Goal: Transaction & Acquisition: Purchase product/service

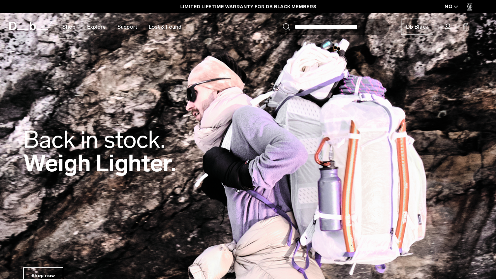
click at [212, 81] on img at bounding box center [248, 153] width 496 height 307
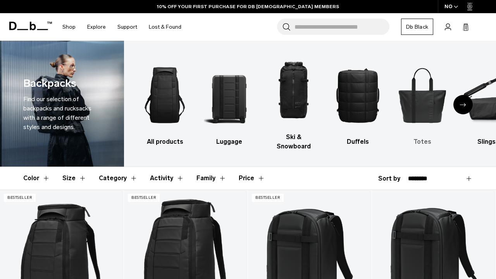
click at [418, 94] on img "5 / 10" at bounding box center [422, 95] width 51 height 76
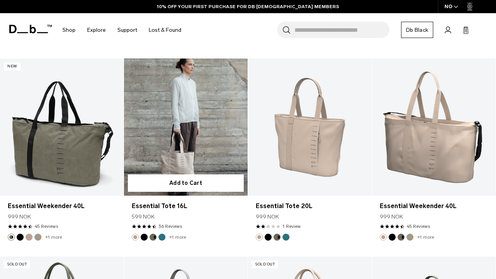
scroll to position [547, 0]
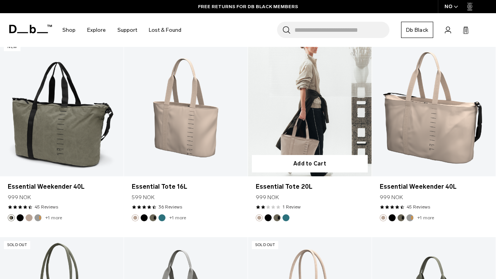
click at [294, 112] on link "Essential Tote 20L" at bounding box center [310, 107] width 124 height 137
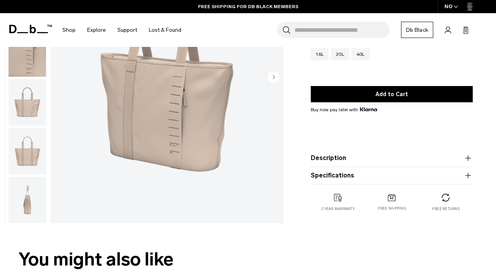
scroll to position [127, 0]
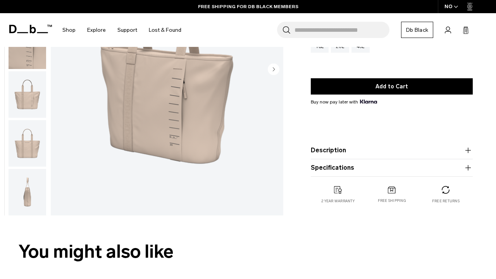
click at [26, 199] on img "button" at bounding box center [28, 192] width 38 height 46
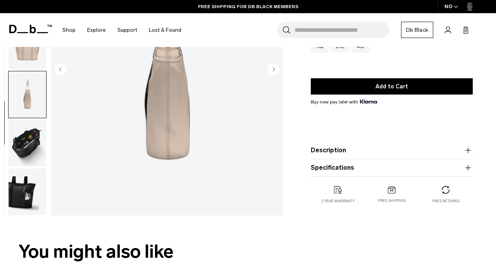
scroll to position [102, 0]
click at [29, 142] on img "button" at bounding box center [28, 143] width 38 height 46
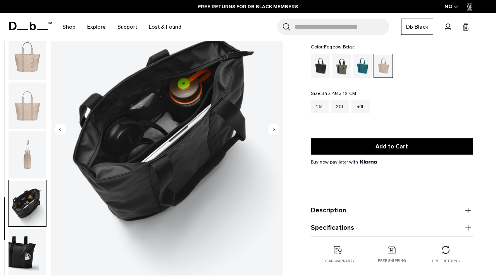
scroll to position [69, 0]
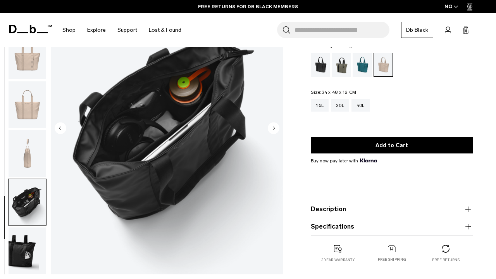
click at [19, 254] on img "button" at bounding box center [28, 250] width 38 height 46
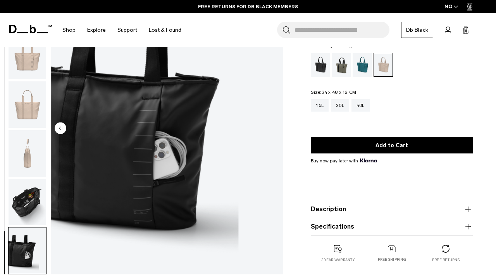
click at [30, 197] on img "button" at bounding box center [28, 202] width 38 height 46
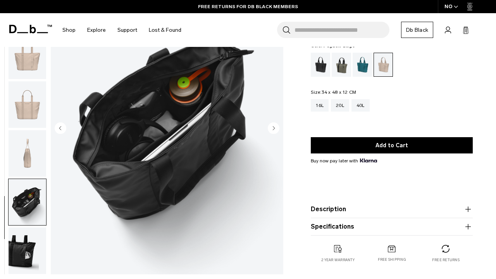
click at [30, 150] on img "button" at bounding box center [28, 153] width 38 height 46
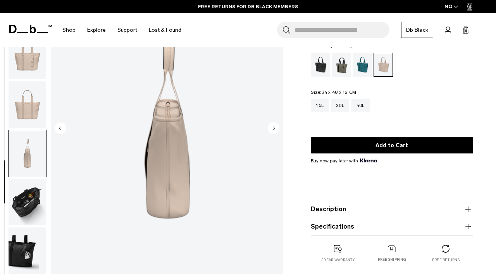
click at [23, 89] on img "button" at bounding box center [28, 104] width 38 height 46
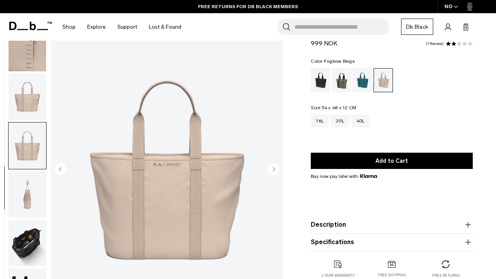
scroll to position [25, 0]
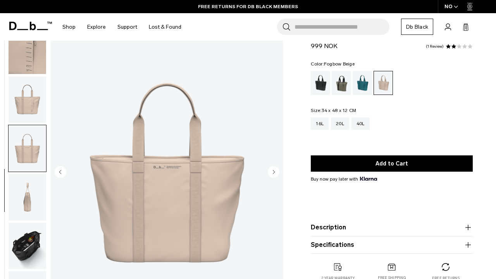
click at [29, 92] on img "button" at bounding box center [28, 99] width 38 height 46
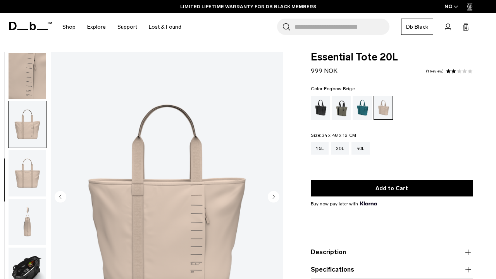
scroll to position [0, 0]
click at [28, 78] on img "button" at bounding box center [28, 76] width 38 height 46
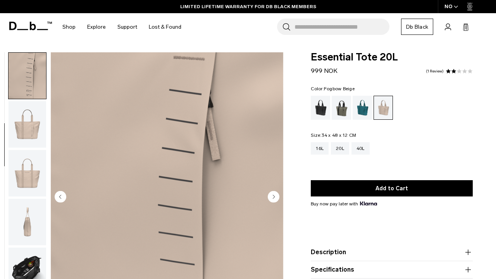
click at [55, 193] on icon "Previous slide" at bounding box center [61, 197] width 12 height 12
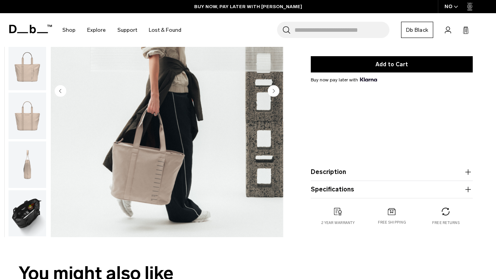
scroll to position [125, 0]
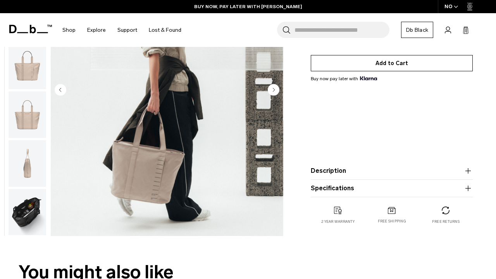
click at [365, 60] on button "Add to Cart" at bounding box center [392, 63] width 162 height 16
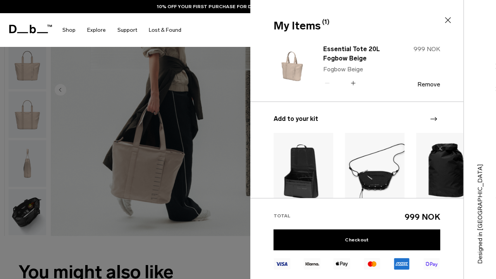
scroll to position [0, 0]
click at [444, 20] on icon at bounding box center [447, 19] width 9 height 9
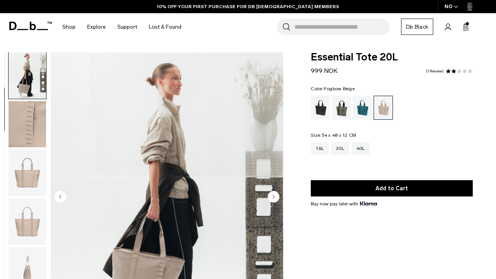
click at [454, 7] on icon "button" at bounding box center [456, 6] width 4 height 3
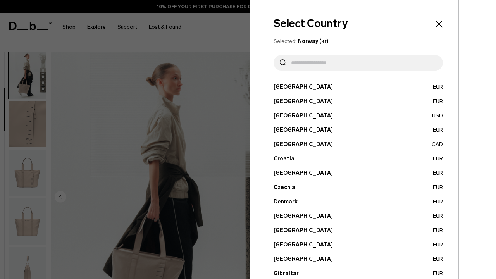
click at [312, 63] on input "text" at bounding box center [361, 62] width 150 height 15
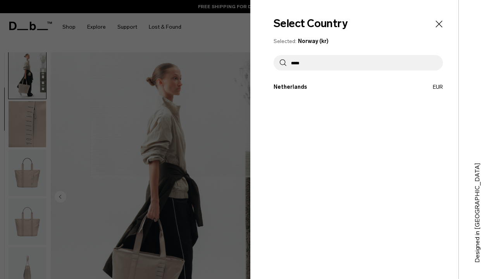
type input "*****"
click at [296, 84] on button "Netherlands EUR" at bounding box center [358, 87] width 169 height 8
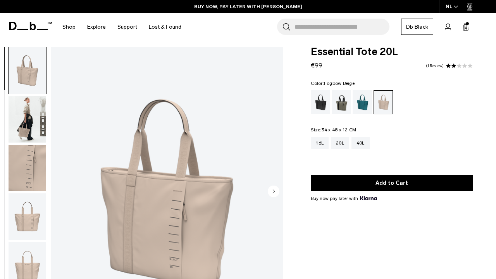
scroll to position [5, 0]
click at [317, 142] on div "16L" at bounding box center [320, 143] width 18 height 12
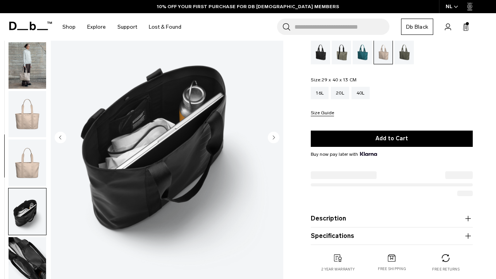
scroll to position [102, 0]
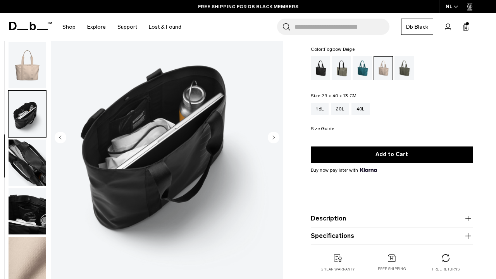
click at [27, 165] on img "button" at bounding box center [28, 162] width 38 height 46
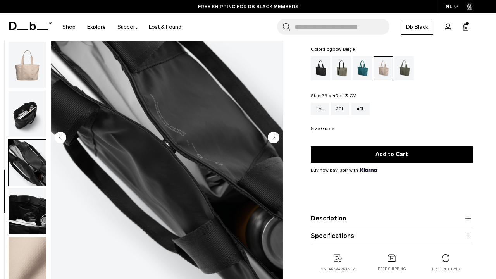
click at [28, 208] on img "button" at bounding box center [28, 211] width 38 height 46
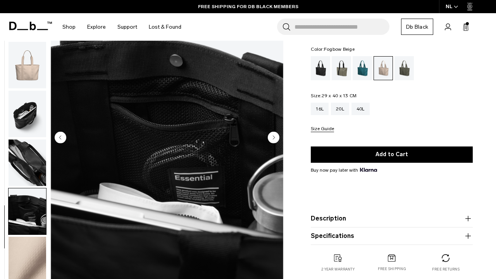
click at [26, 111] on img "button" at bounding box center [28, 114] width 38 height 46
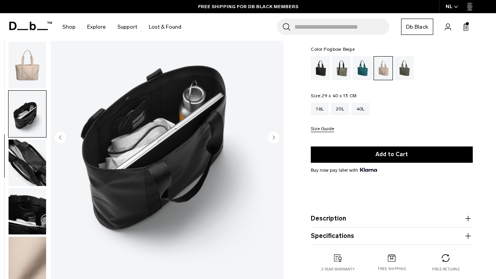
click at [31, 146] on img "button" at bounding box center [28, 162] width 38 height 46
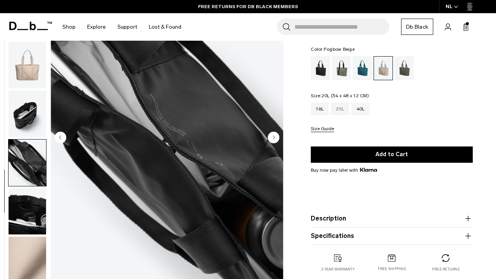
click at [341, 108] on div "20L" at bounding box center [340, 109] width 18 height 12
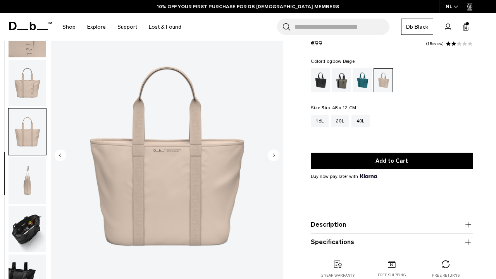
click at [17, 185] on img "button" at bounding box center [28, 180] width 38 height 46
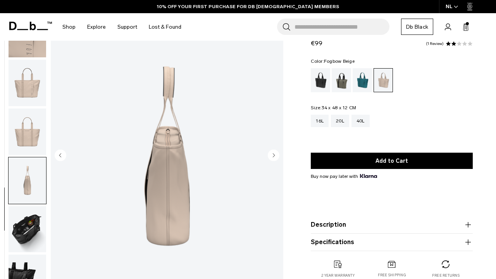
click at [26, 224] on img "button" at bounding box center [28, 229] width 38 height 46
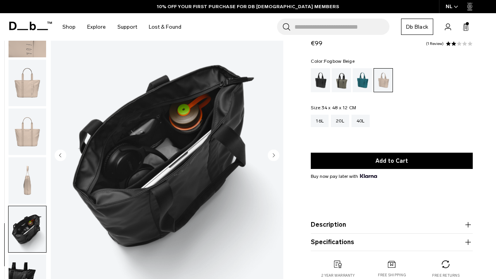
scroll to position [88, 0]
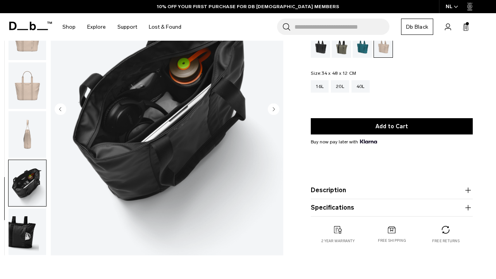
click at [26, 251] on img "button" at bounding box center [28, 231] width 38 height 46
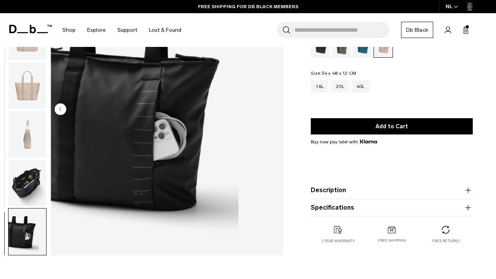
click at [29, 190] on img "button" at bounding box center [28, 183] width 38 height 46
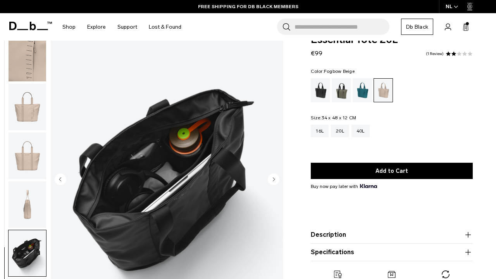
scroll to position [3, 0]
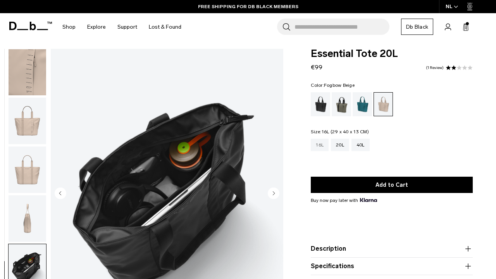
click at [317, 146] on div "16L" at bounding box center [320, 145] width 18 height 12
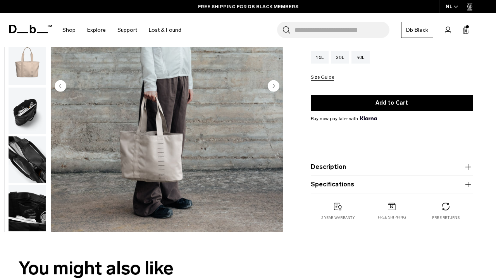
scroll to position [105, 0]
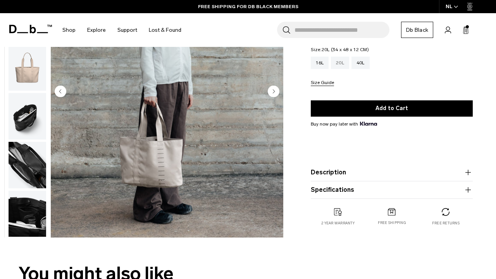
click at [338, 63] on div "20L" at bounding box center [340, 63] width 18 height 12
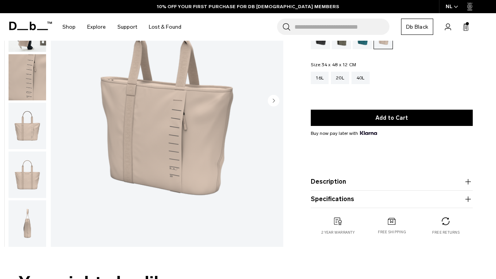
scroll to position [84, 0]
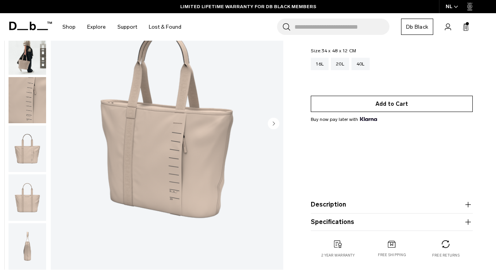
click at [356, 102] on button "Add to Cart" at bounding box center [392, 104] width 162 height 16
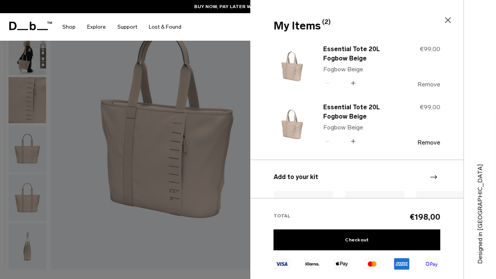
click at [424, 84] on button "Remove" at bounding box center [428, 84] width 23 height 7
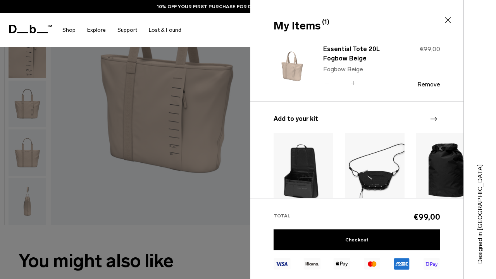
scroll to position [130, 0]
click at [347, 237] on link "Checkout" at bounding box center [357, 239] width 167 height 21
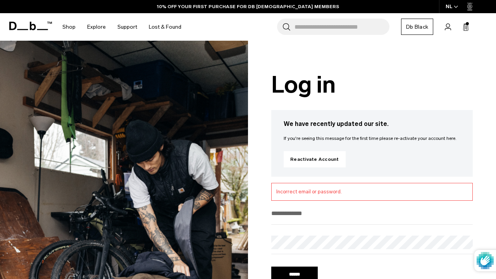
type input "**********"
click at [288, 274] on input "******" at bounding box center [294, 275] width 46 height 16
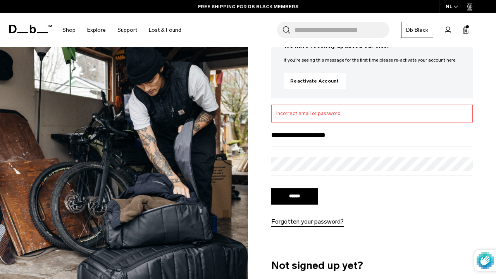
click at [296, 197] on input "******" at bounding box center [294, 196] width 46 height 16
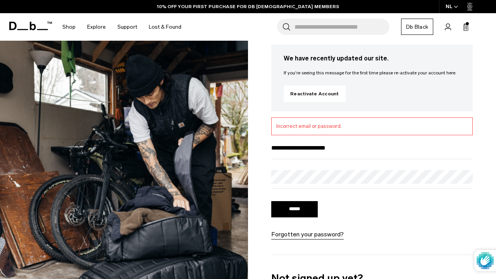
click at [300, 235] on link "Forgotten your password?" at bounding box center [307, 234] width 72 height 9
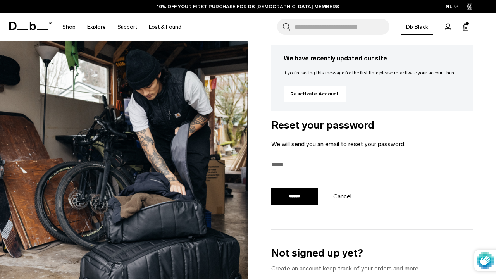
scroll to position [23, 0]
click at [318, 162] on input "email" at bounding box center [371, 164] width 201 height 13
type input "*"
type input "**********"
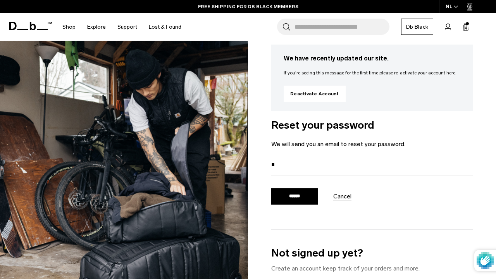
click at [284, 162] on input "*" at bounding box center [371, 164] width 201 height 13
type input "**********"
click at [288, 200] on input "******" at bounding box center [294, 196] width 46 height 16
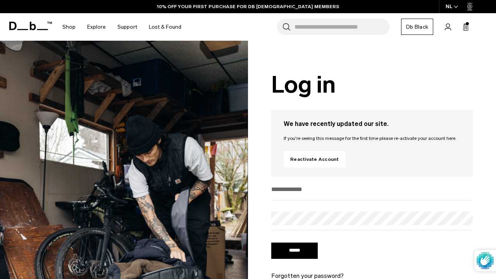
type input "**********"
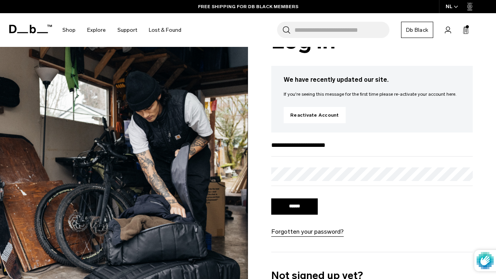
scroll to position [45, 0]
click at [306, 233] on link "Forgotten your password?" at bounding box center [307, 231] width 72 height 9
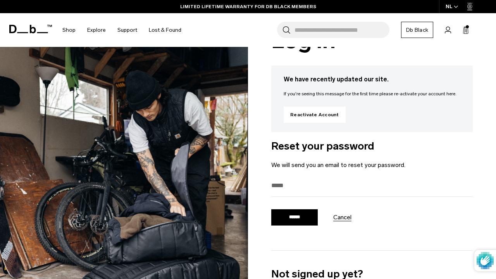
click at [312, 185] on input "email" at bounding box center [371, 185] width 201 height 13
type input "**********"
click at [312, 241] on div "**********" at bounding box center [371, 194] width 201 height 112
click at [289, 222] on input "******" at bounding box center [294, 217] width 46 height 16
